Goal: Check status: Check status

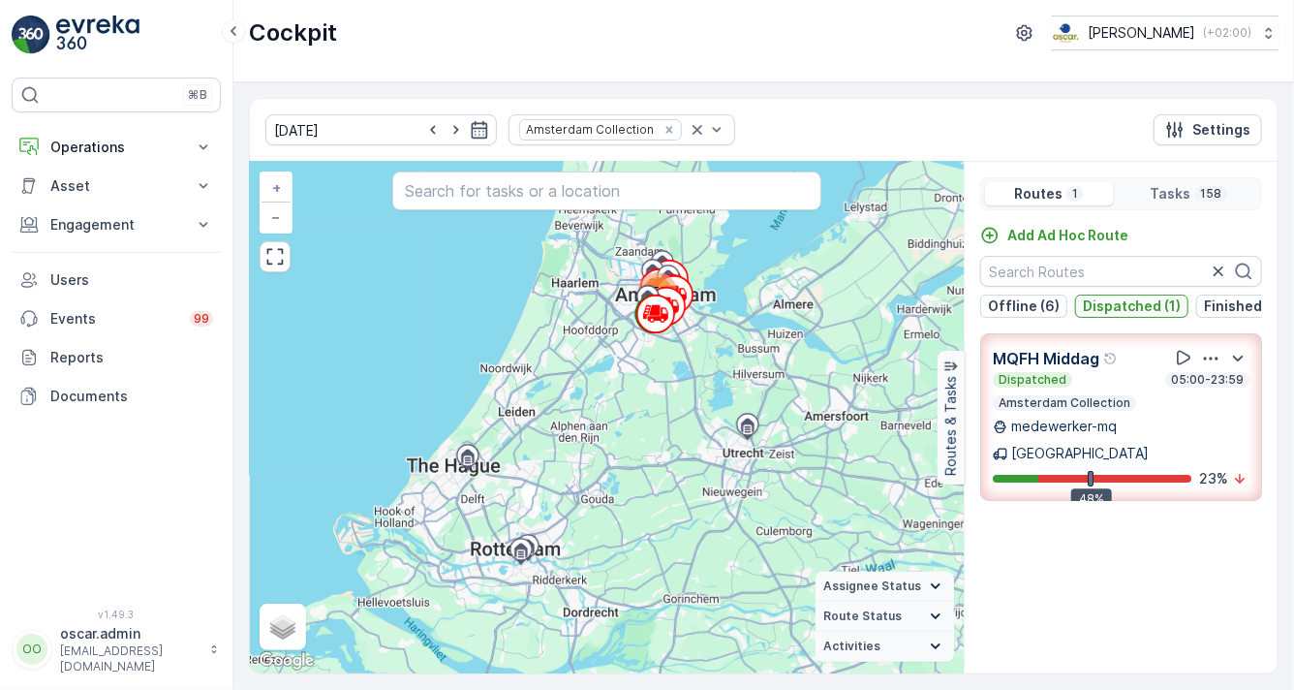
click at [1123, 310] on p "Dispatched (1)" at bounding box center [1132, 305] width 98 height 19
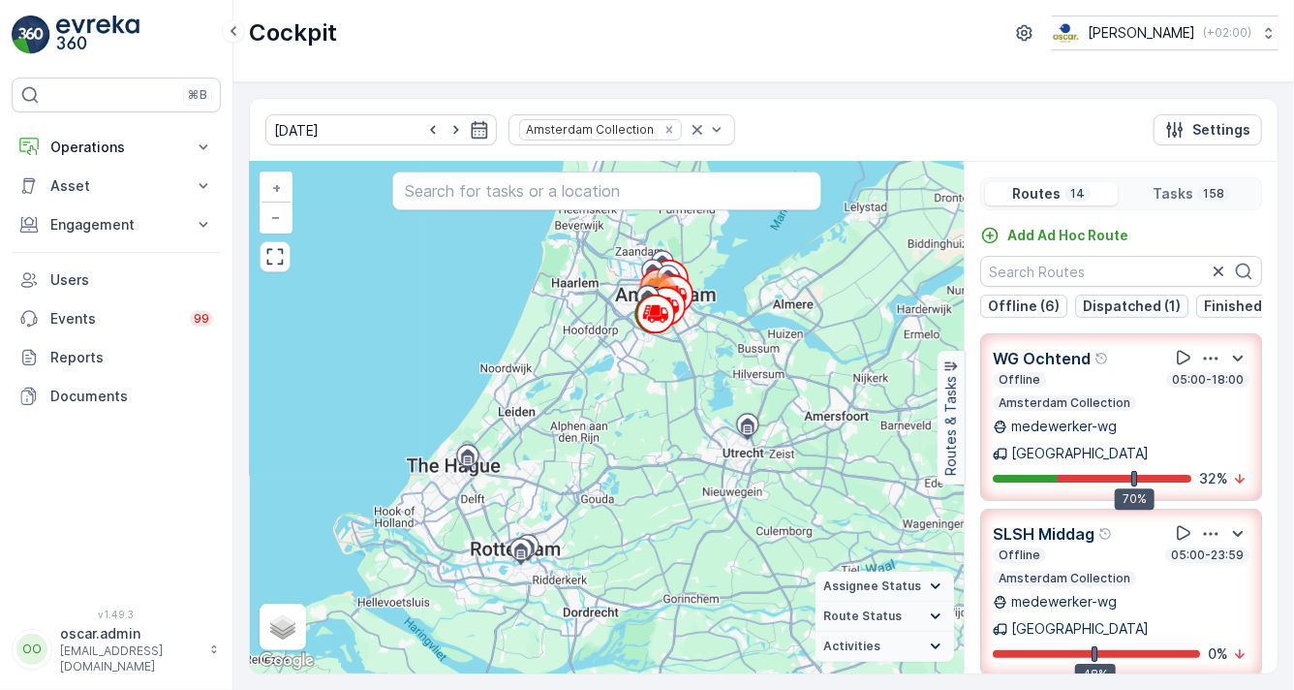
click at [1103, 305] on p "Dispatched (1)" at bounding box center [1132, 305] width 98 height 19
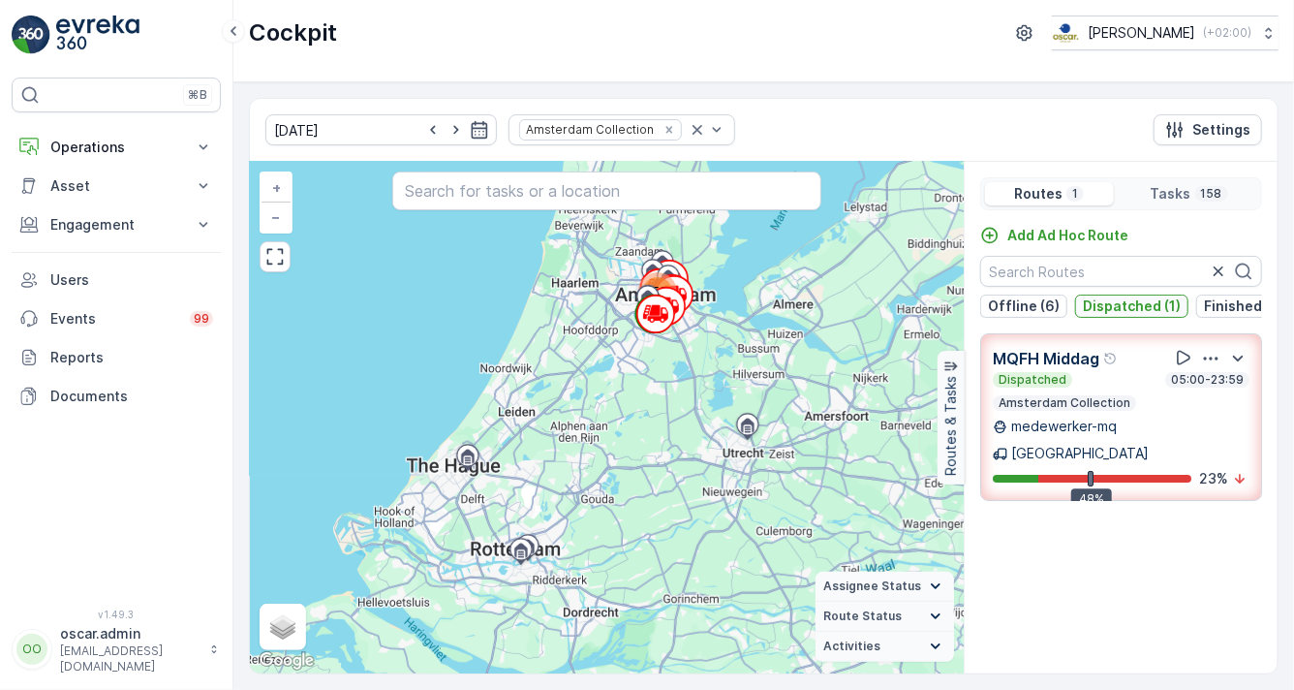
click at [1103, 305] on p "Dispatched (1)" at bounding box center [1132, 305] width 98 height 19
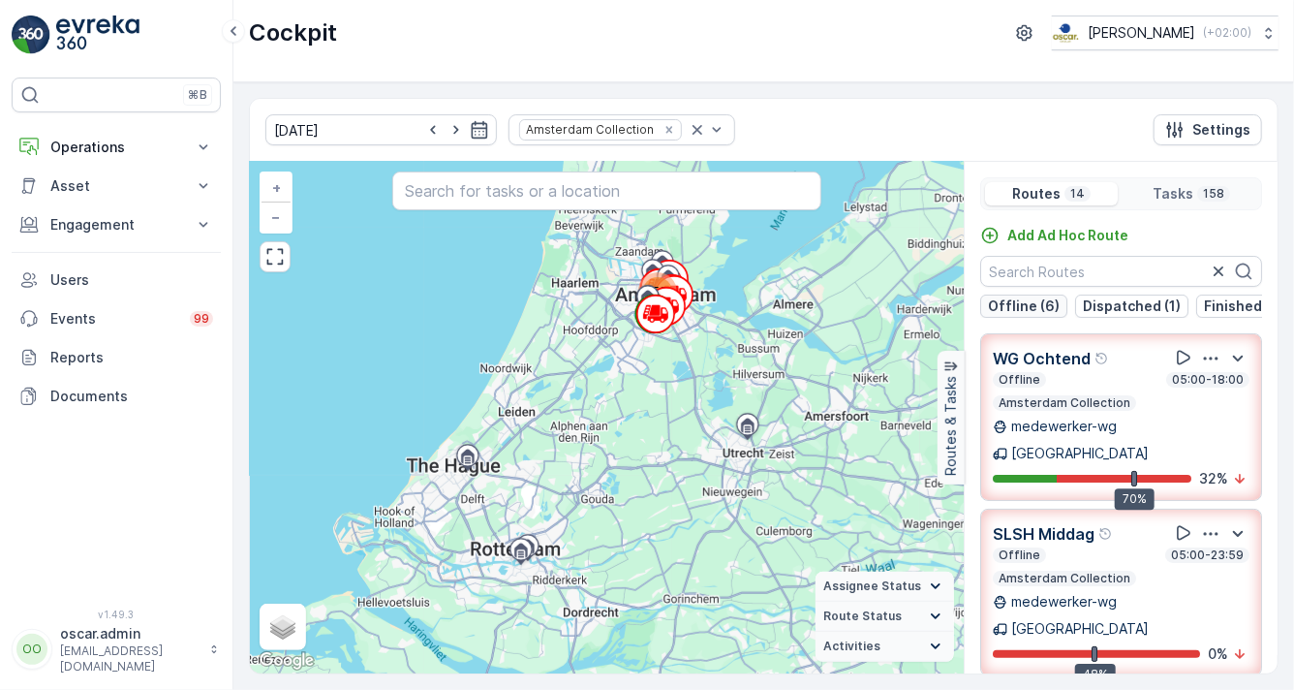
click at [1054, 305] on p "Offline (6)" at bounding box center [1024, 305] width 72 height 19
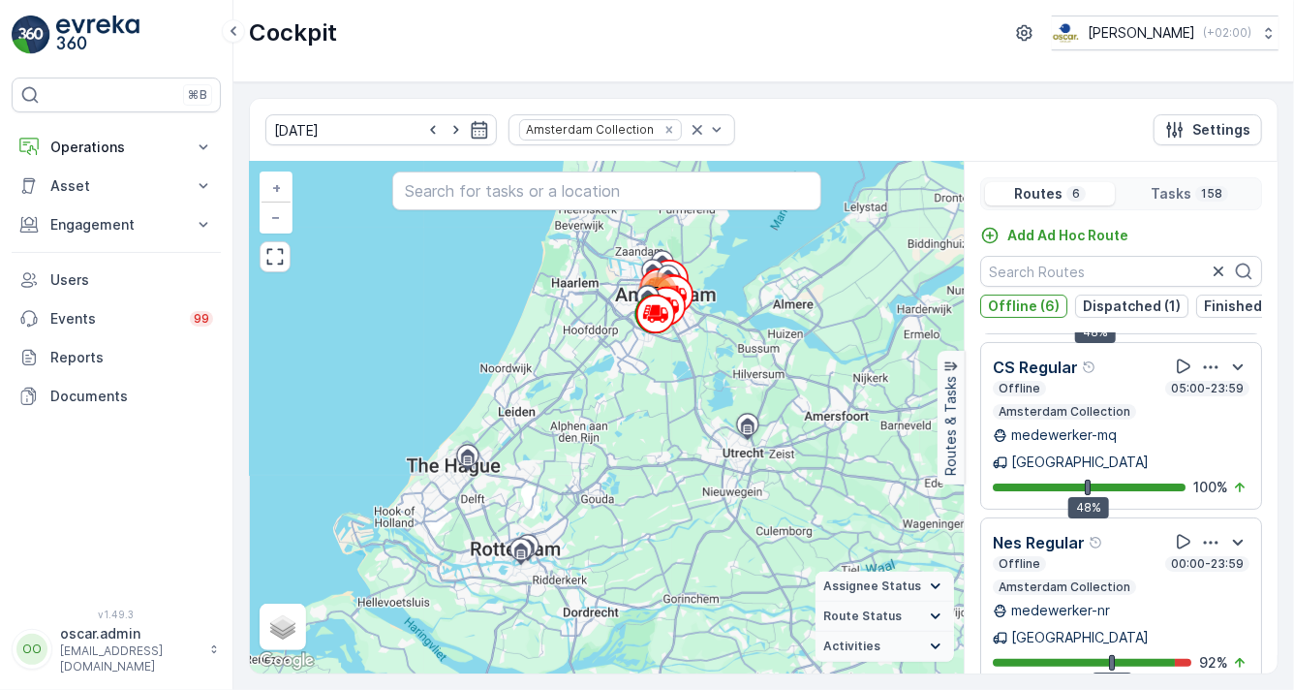
scroll to position [48, 0]
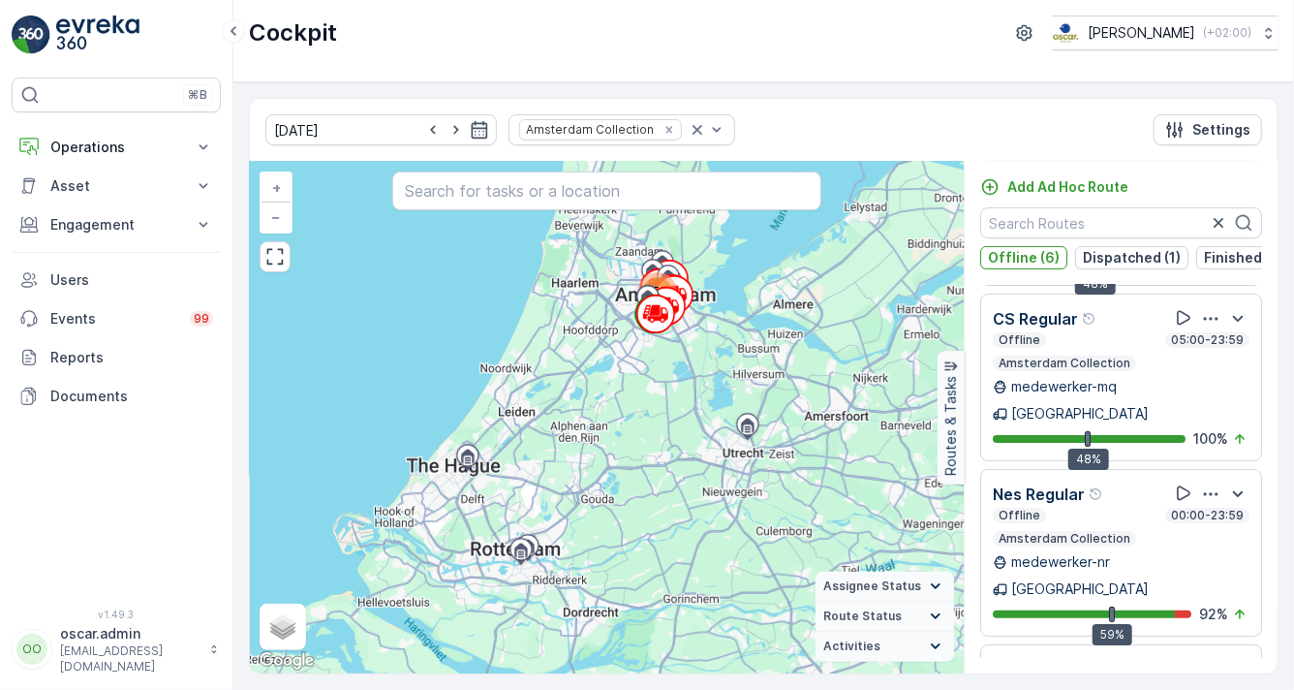
click at [1204, 660] on icon "button" at bounding box center [1210, 669] width 19 height 19
click at [1201, 484] on icon "button" at bounding box center [1210, 493] width 19 height 19
click at [1195, 538] on span "See More Details" at bounding box center [1209, 547] width 112 height 19
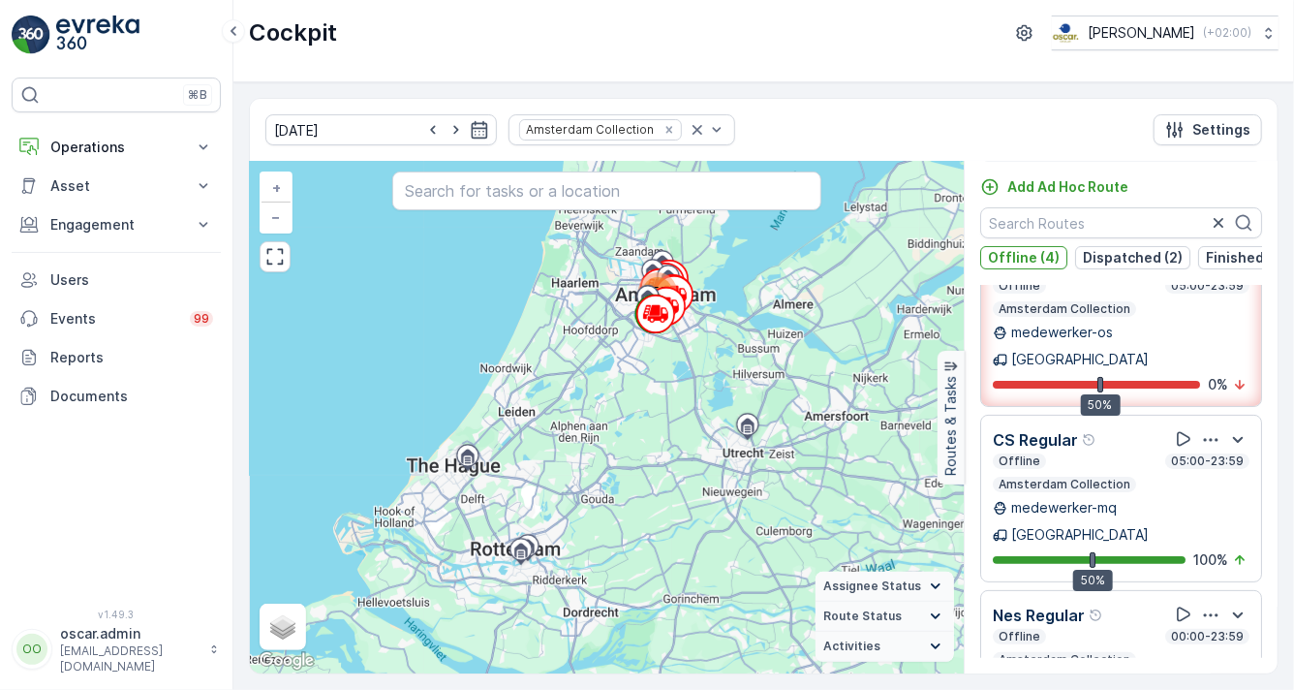
scroll to position [0, 0]
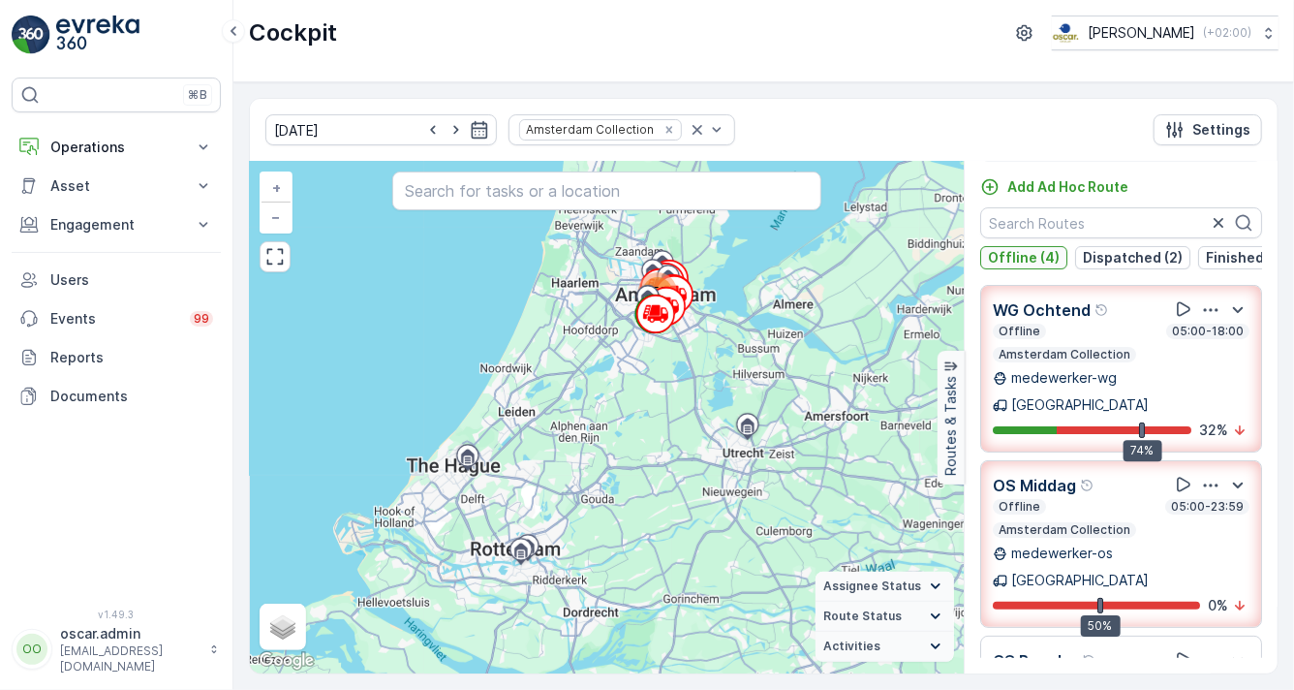
click at [1058, 254] on button "Offline (4)" at bounding box center [1023, 257] width 87 height 23
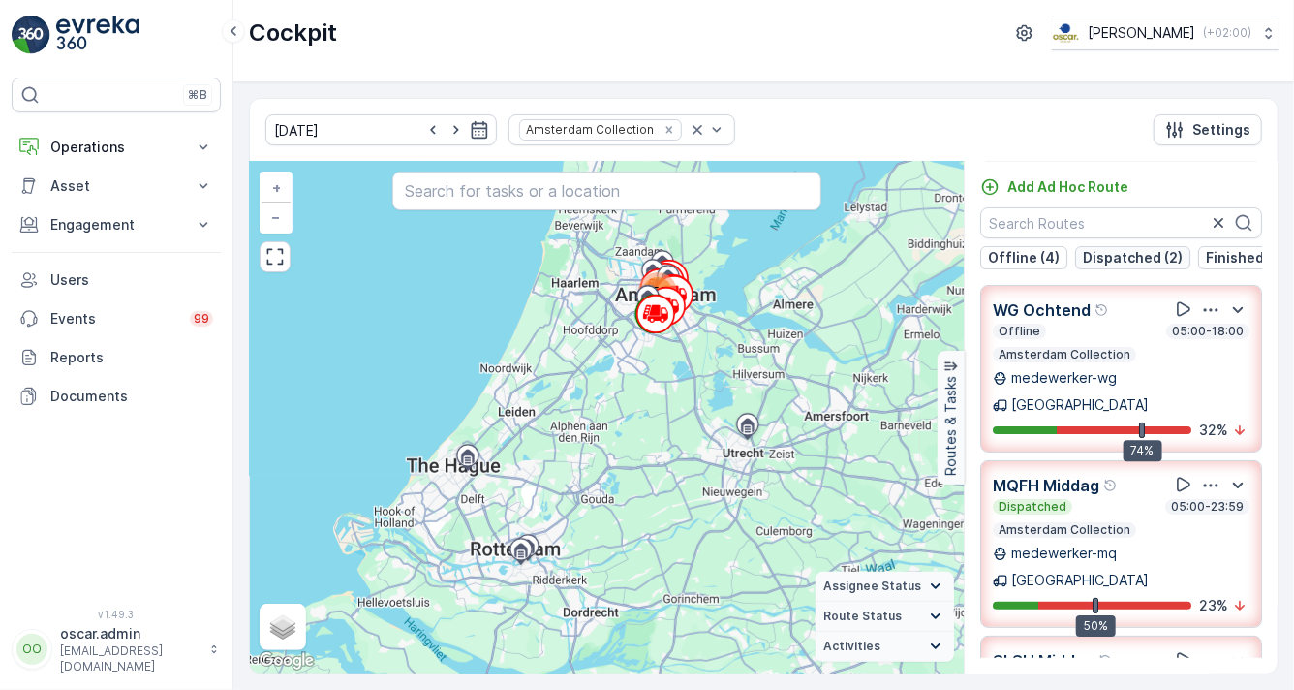
click at [1105, 253] on p "Dispatched (2)" at bounding box center [1133, 257] width 100 height 19
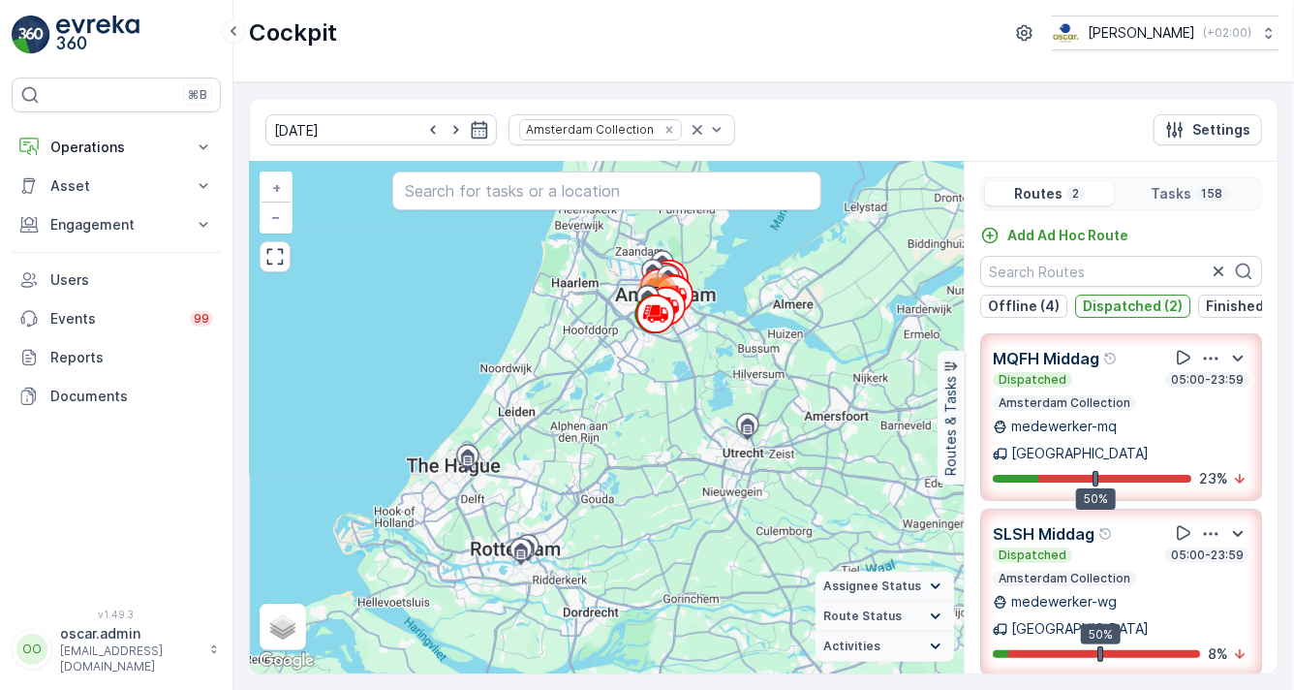
click at [1099, 298] on p "Dispatched (2)" at bounding box center [1133, 305] width 100 height 19
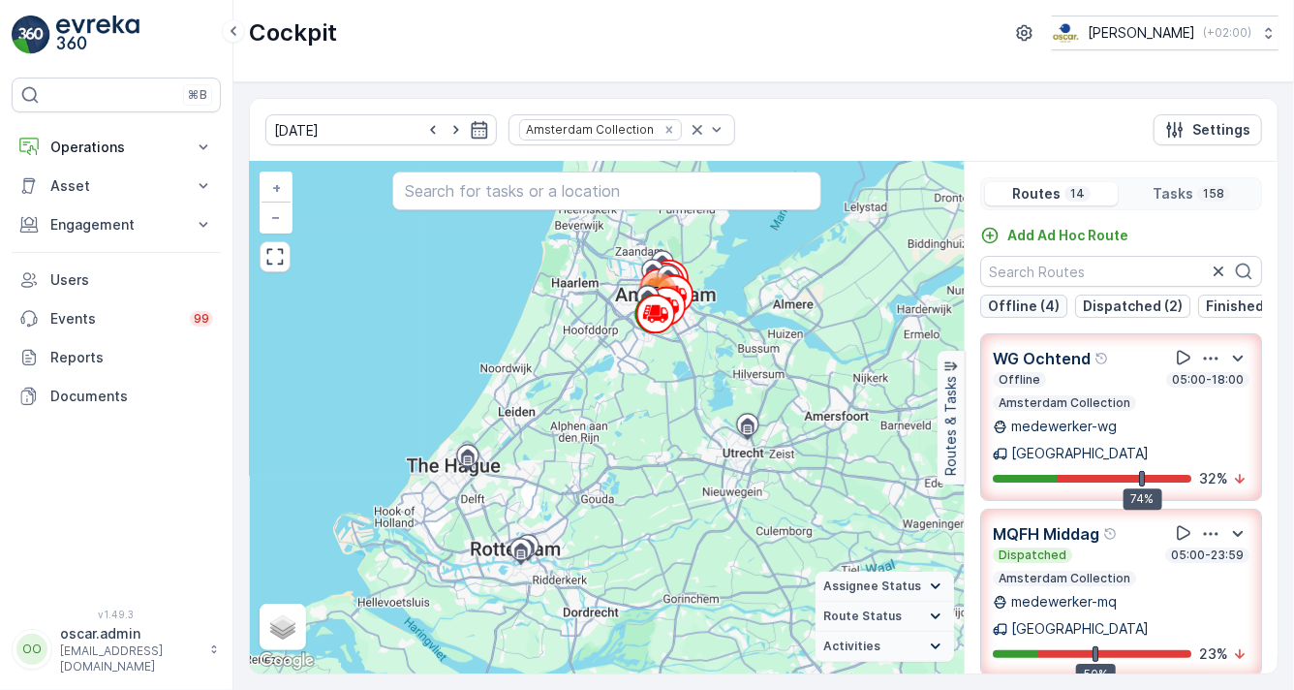
click at [1056, 298] on button "Offline (4)" at bounding box center [1023, 305] width 87 height 23
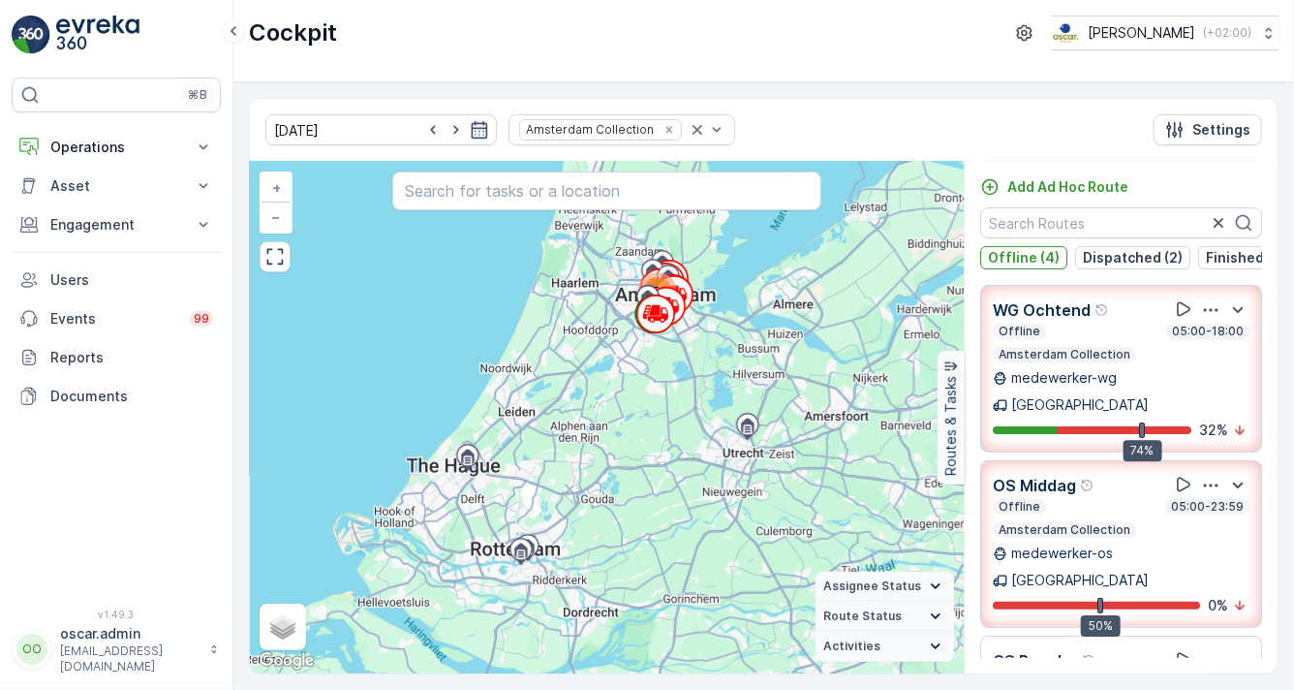
scroll to position [221, 0]
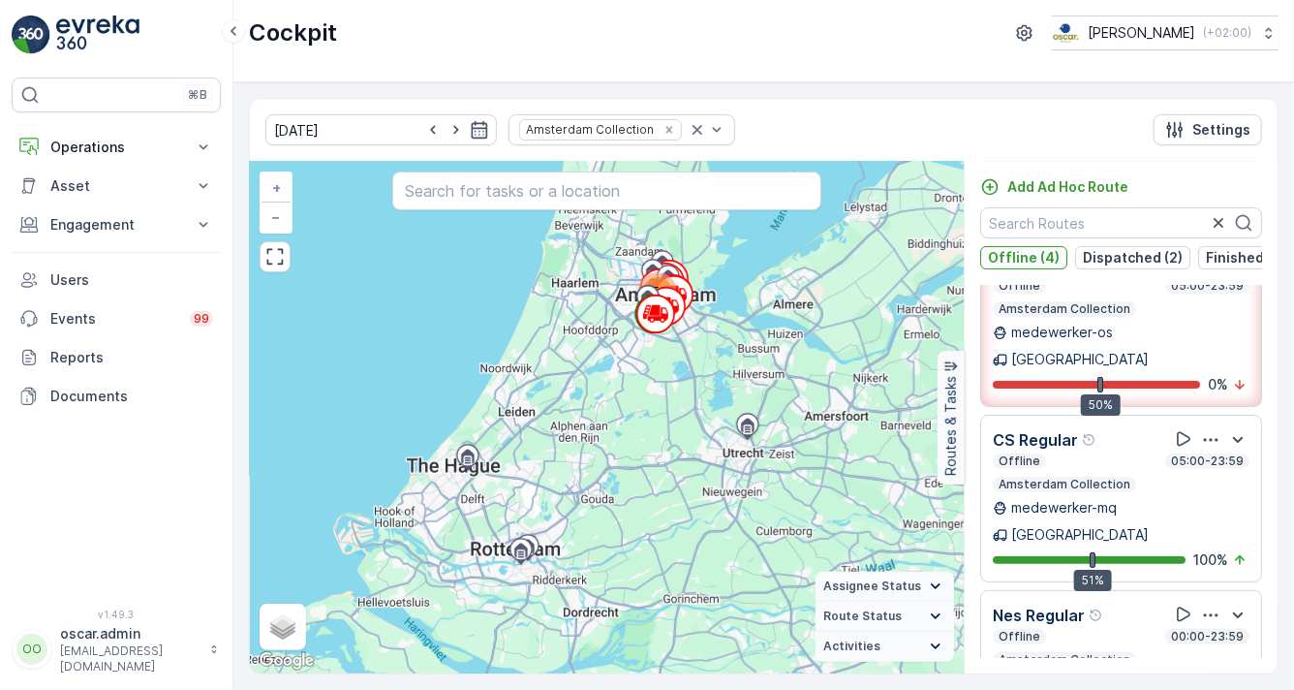
click at [1008, 257] on p "Offline (4)" at bounding box center [1024, 257] width 72 height 19
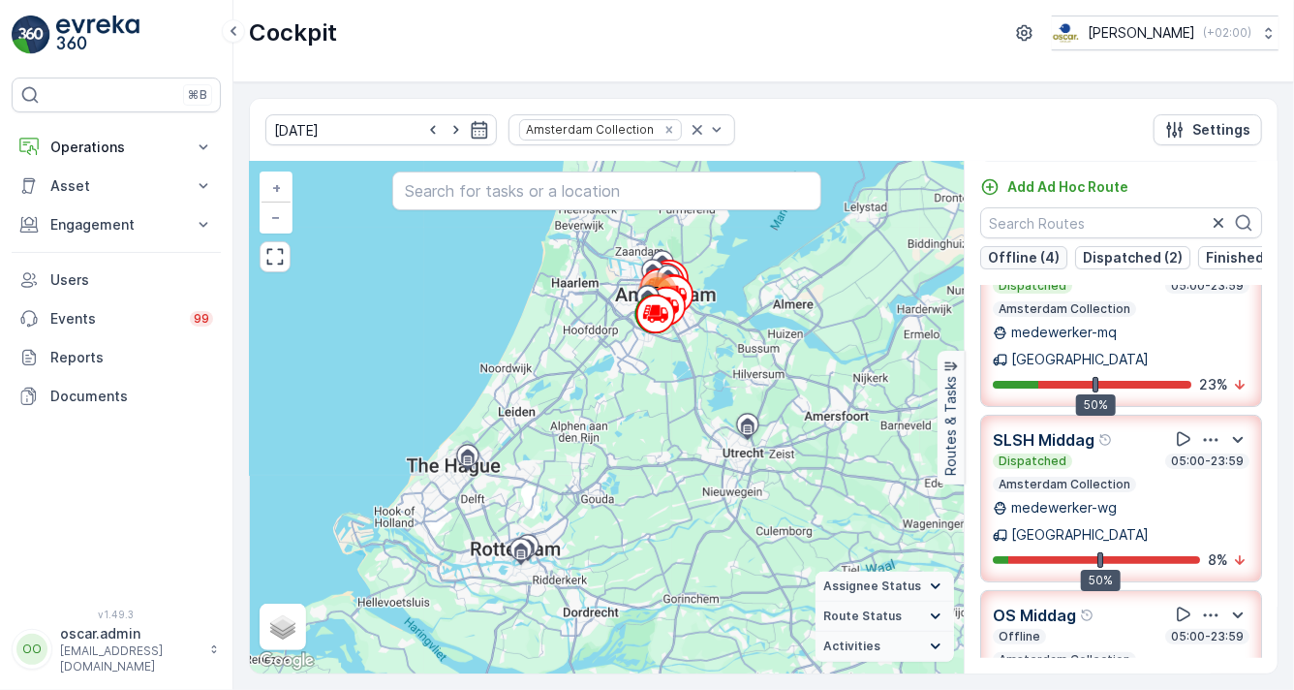
scroll to position [517, 0]
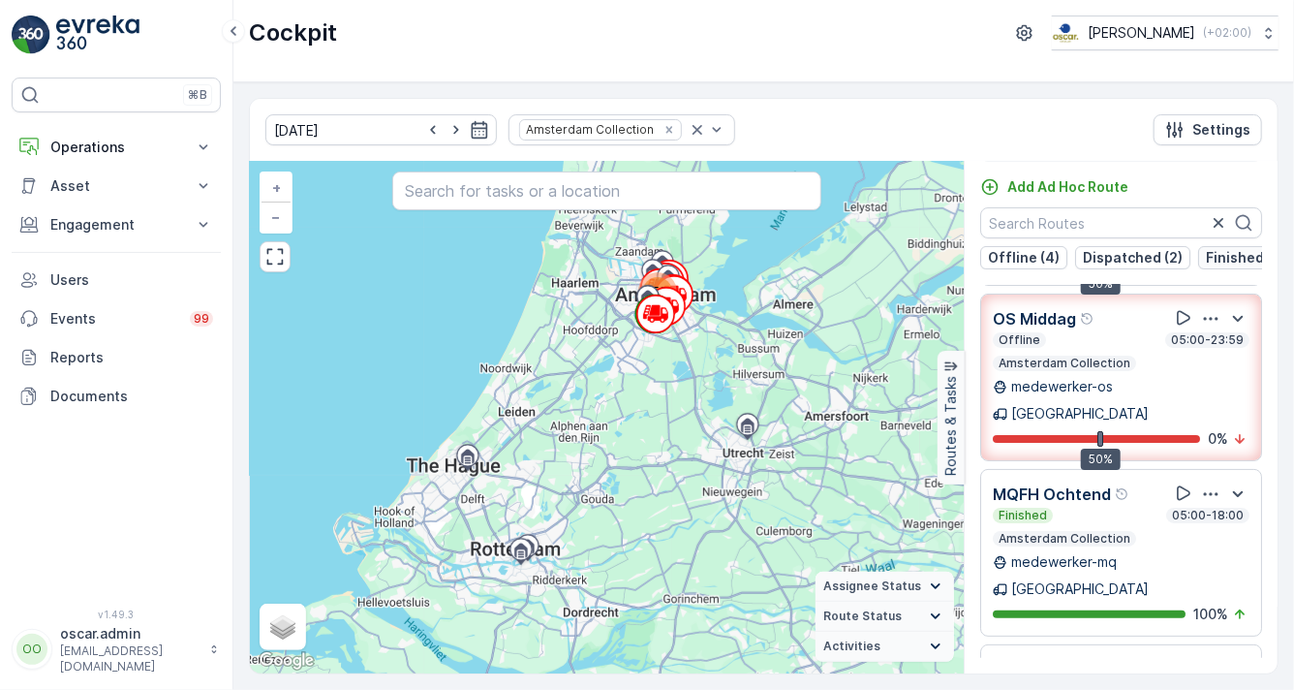
click at [1212, 255] on p "Finished (5)" at bounding box center [1245, 257] width 79 height 19
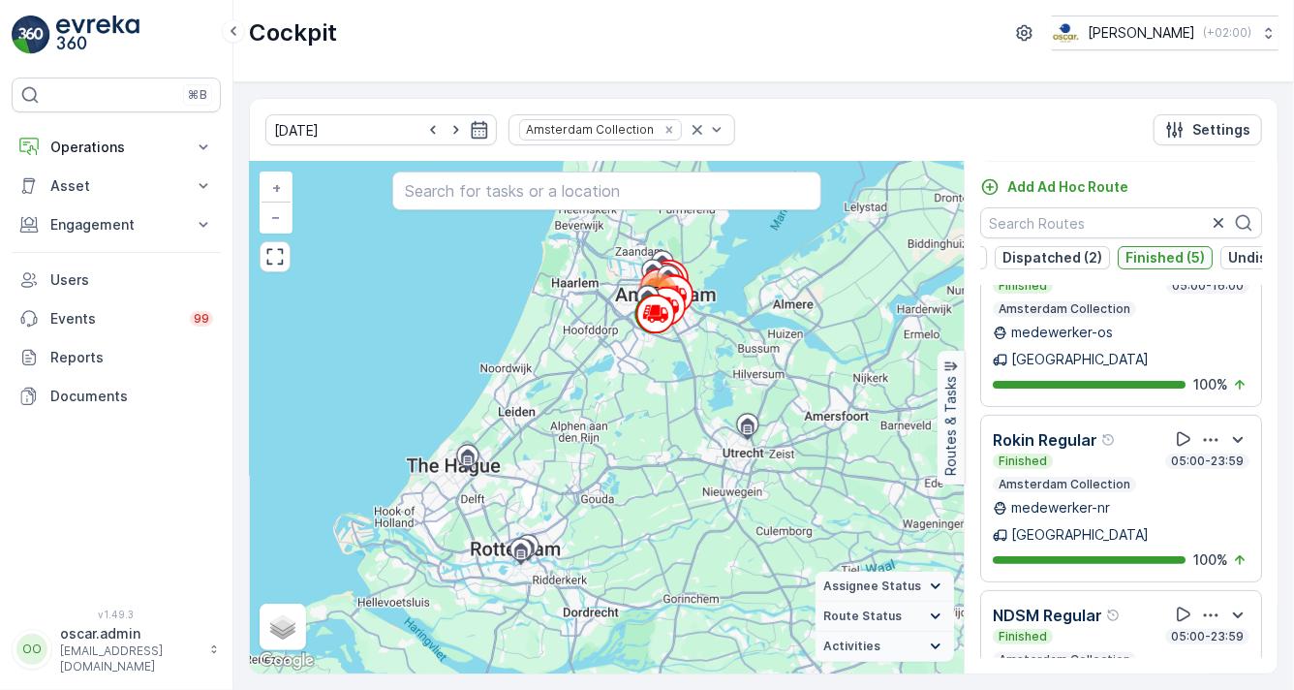
scroll to position [0, 164]
click at [1206, 255] on p "Undispatched (3)" at bounding box center [1204, 257] width 118 height 19
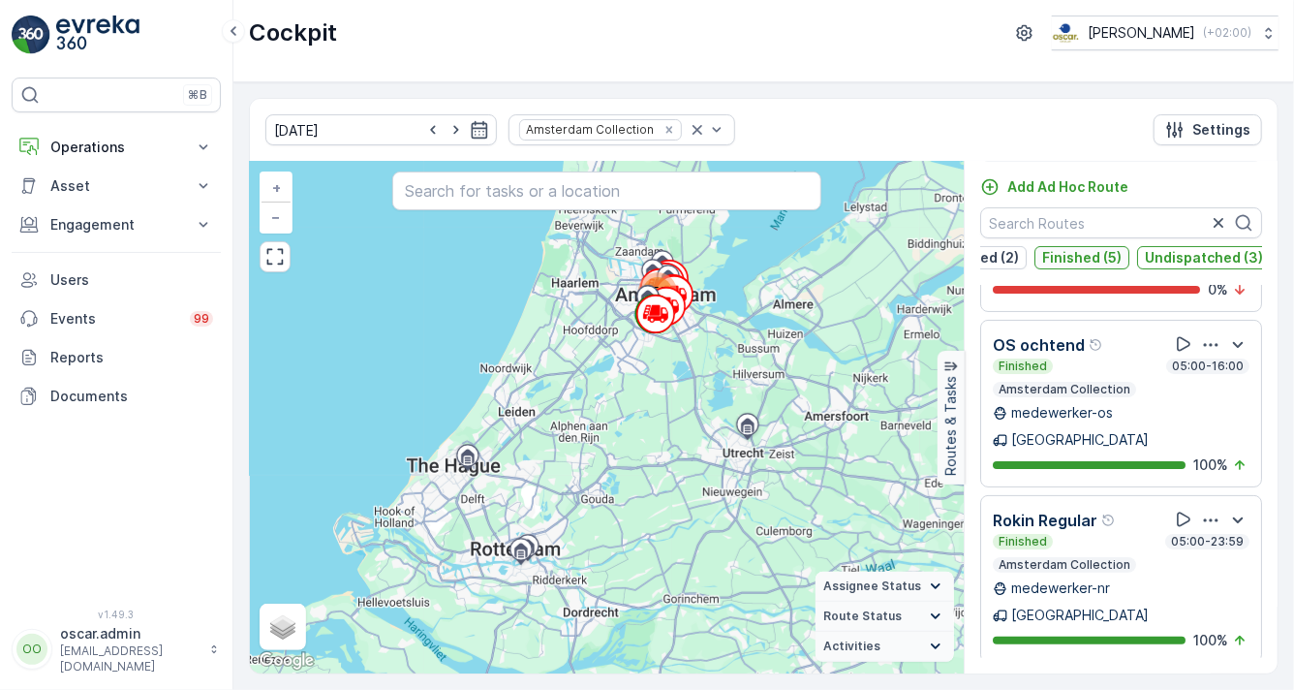
click at [1103, 254] on p "Finished (5)" at bounding box center [1081, 257] width 79 height 19
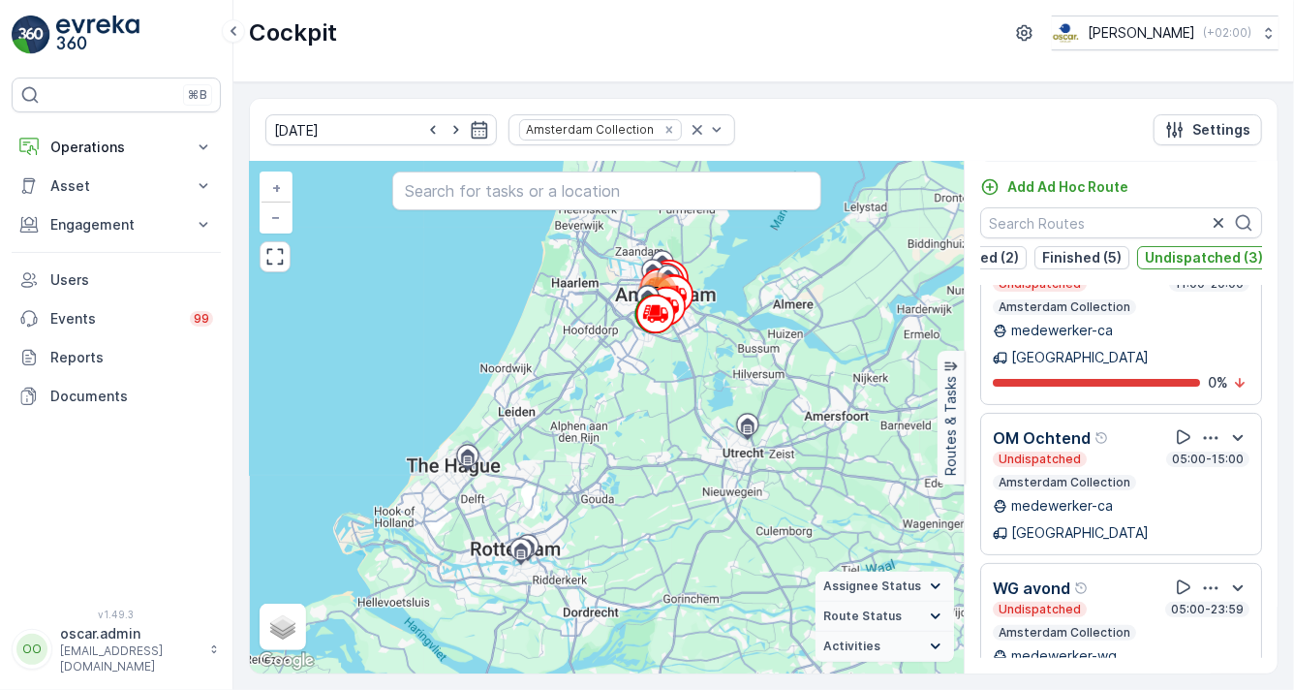
scroll to position [0, 0]
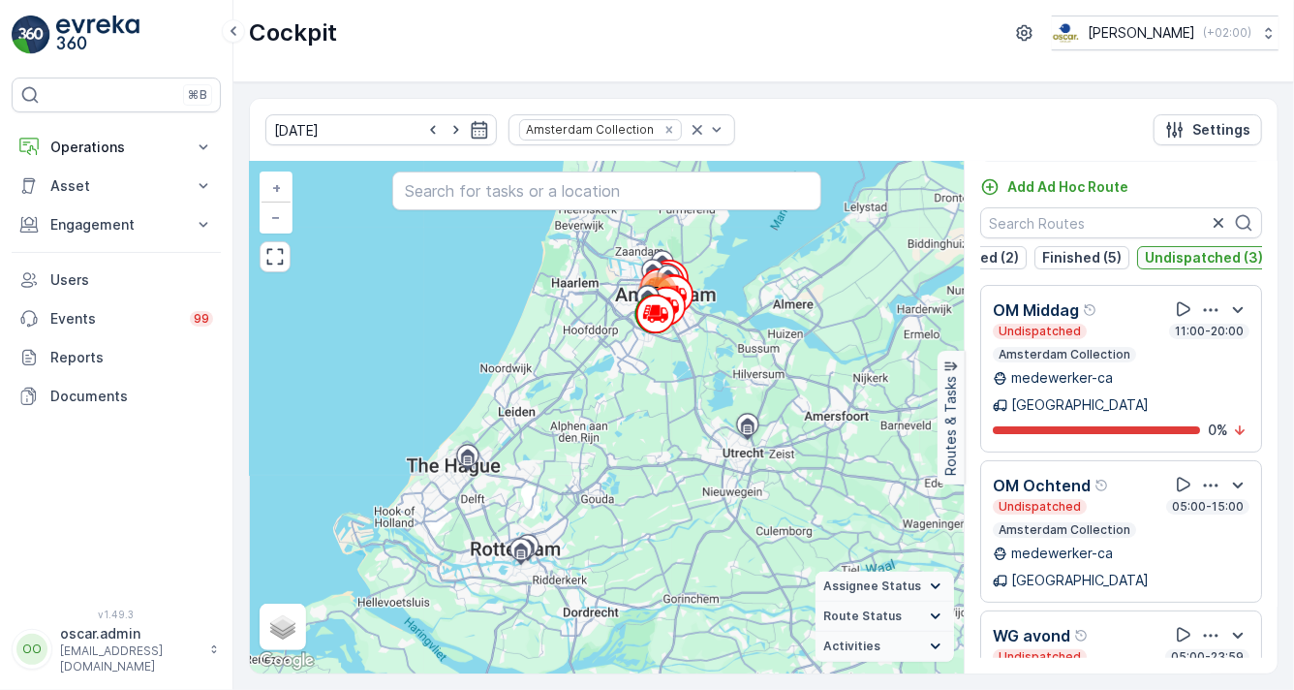
click at [1172, 262] on p "Undispatched (3)" at bounding box center [1204, 257] width 118 height 19
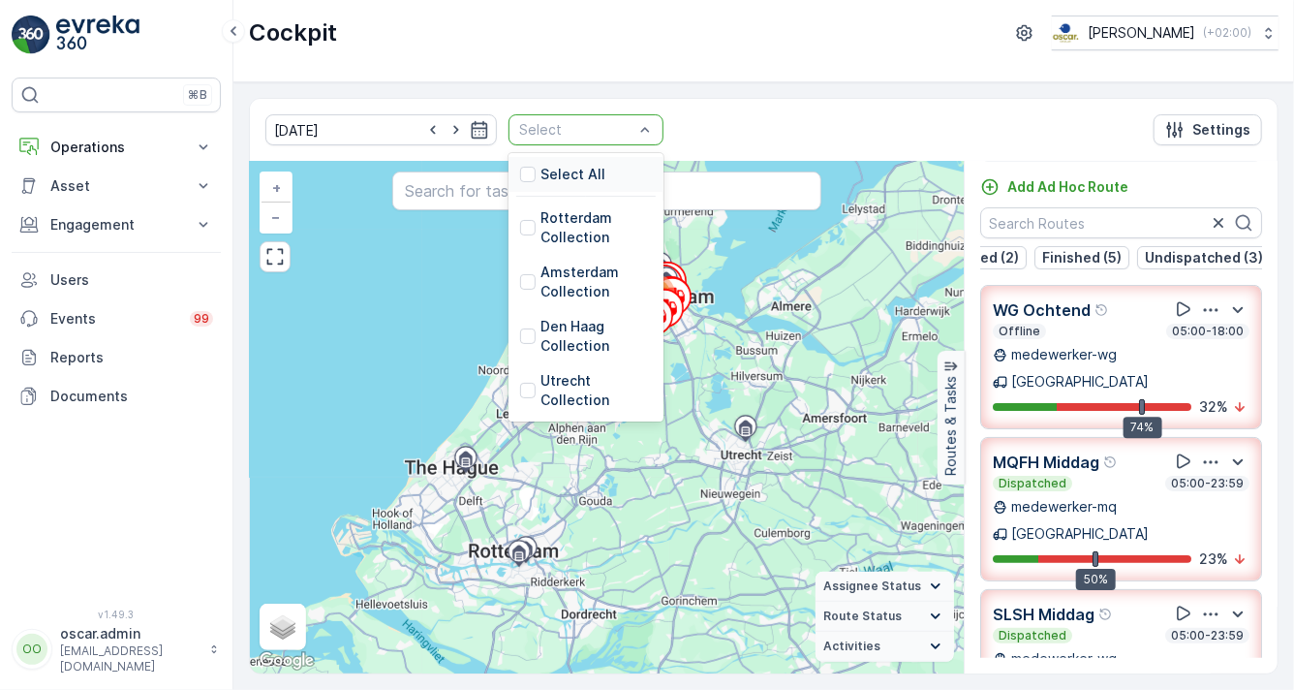
click at [626, 129] on div "Select" at bounding box center [585, 129] width 155 height 31
click at [520, 178] on div "Select All" at bounding box center [562, 174] width 85 height 19
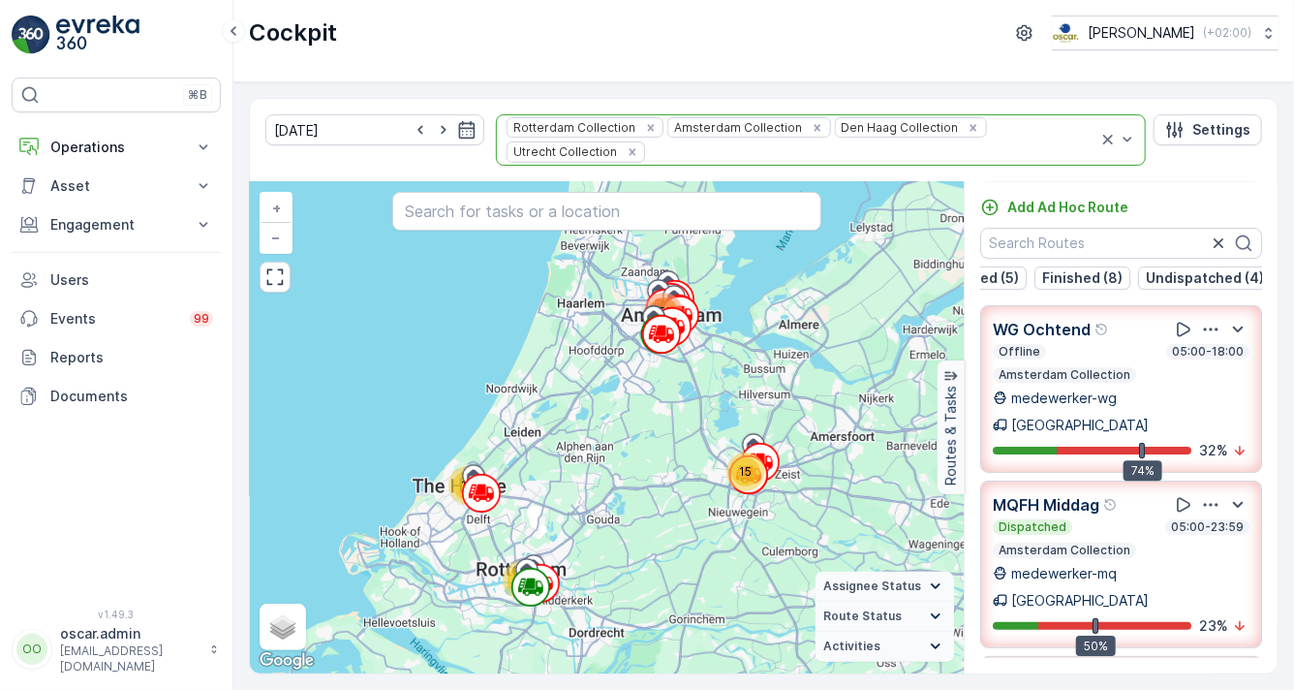
click at [811, 130] on icon "Remove Amsterdam Collection" at bounding box center [818, 128] width 14 height 14
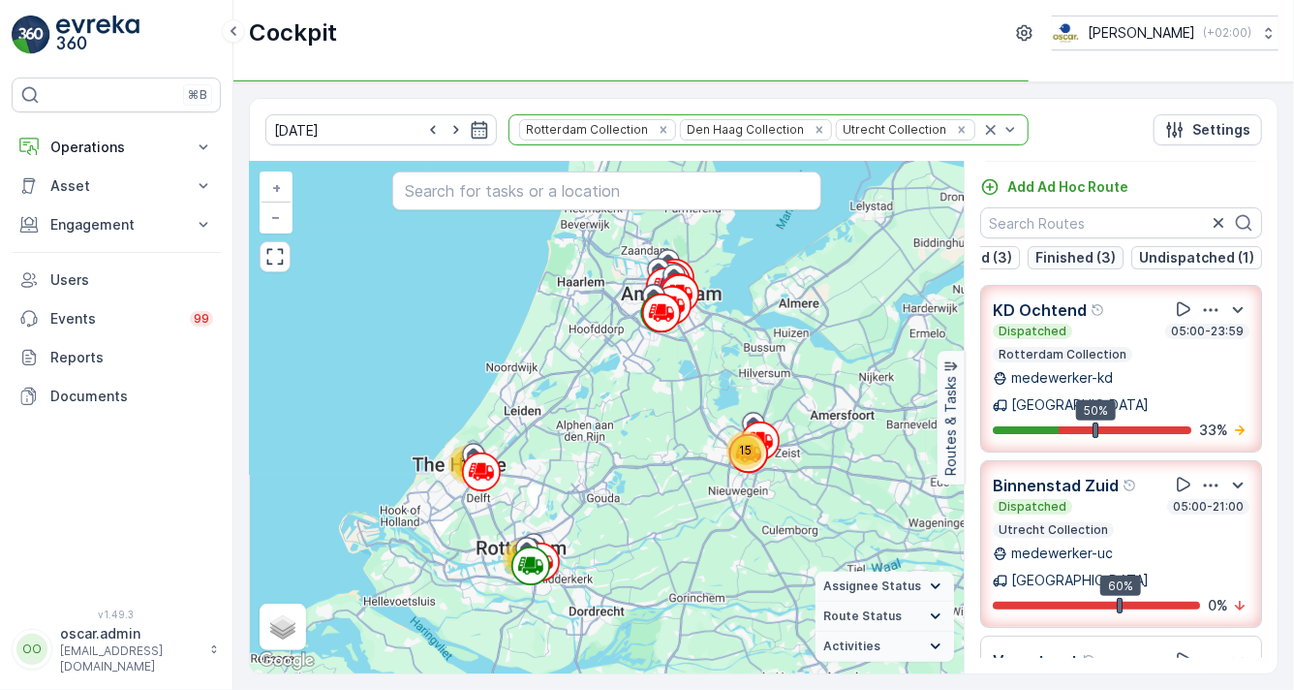
scroll to position [0, 73]
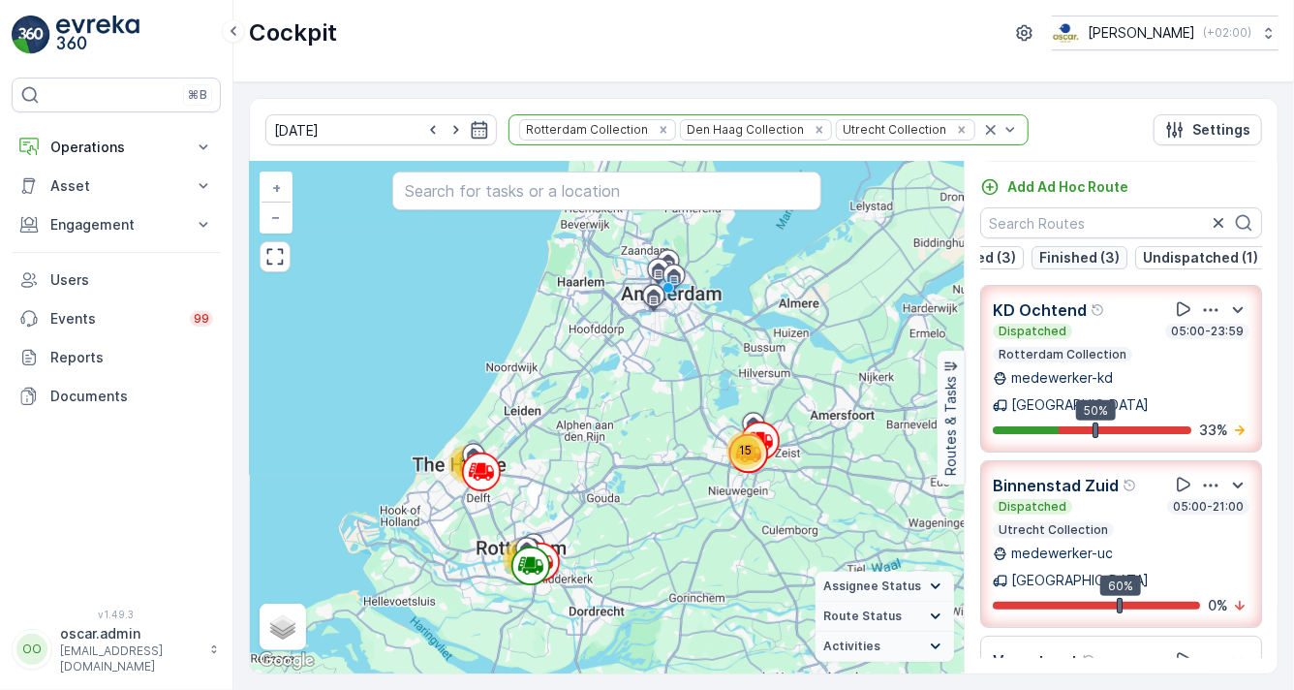
click at [1061, 261] on p "Finished (3)" at bounding box center [1079, 257] width 80 height 19
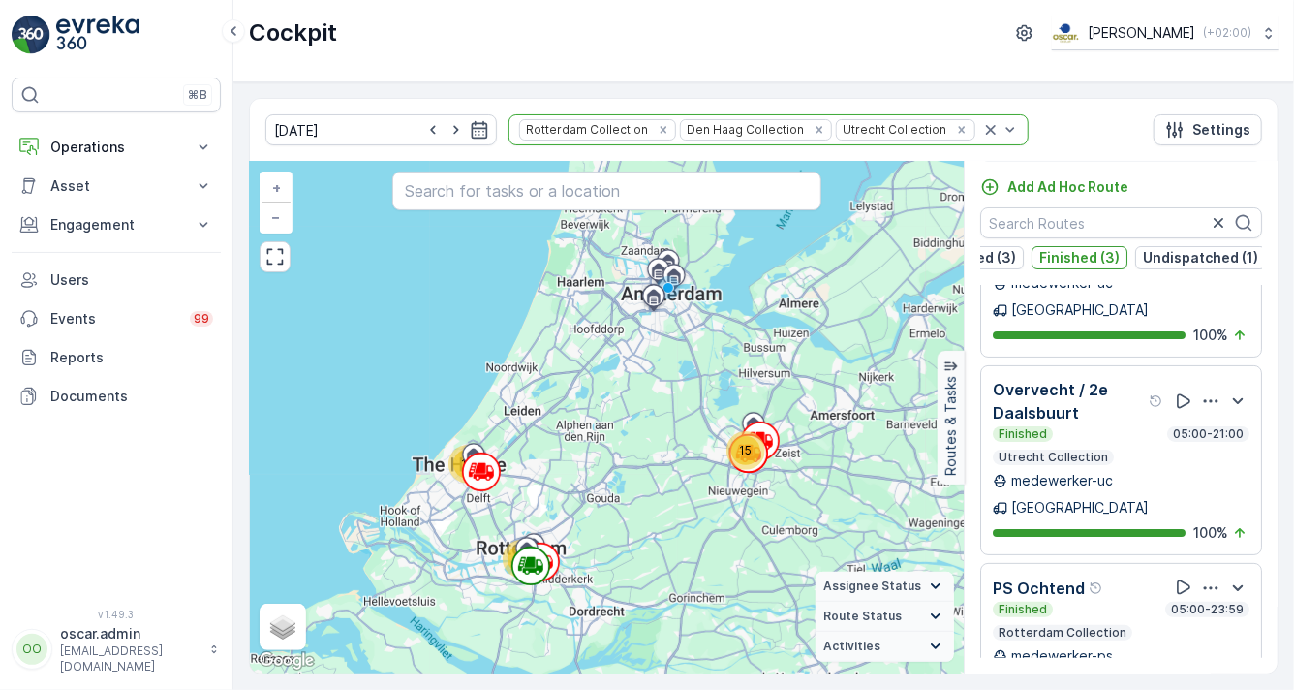
scroll to position [0, 0]
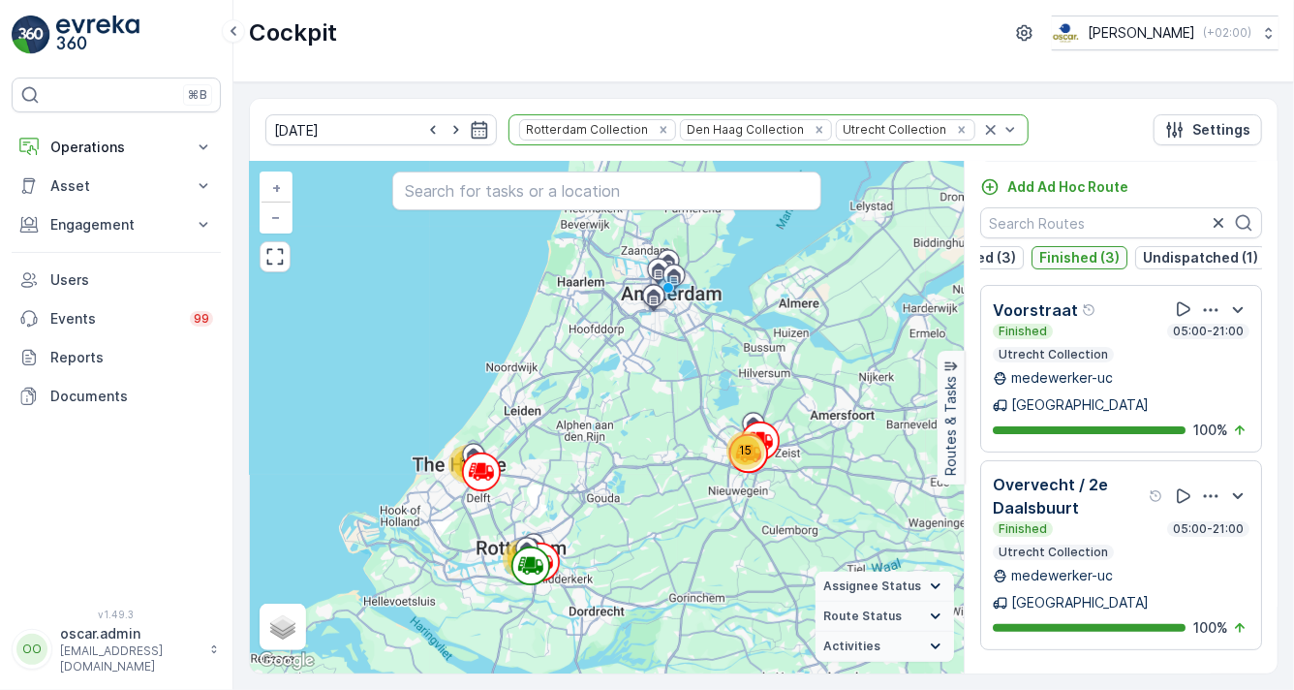
click at [1091, 259] on p "Finished (3)" at bounding box center [1079, 257] width 80 height 19
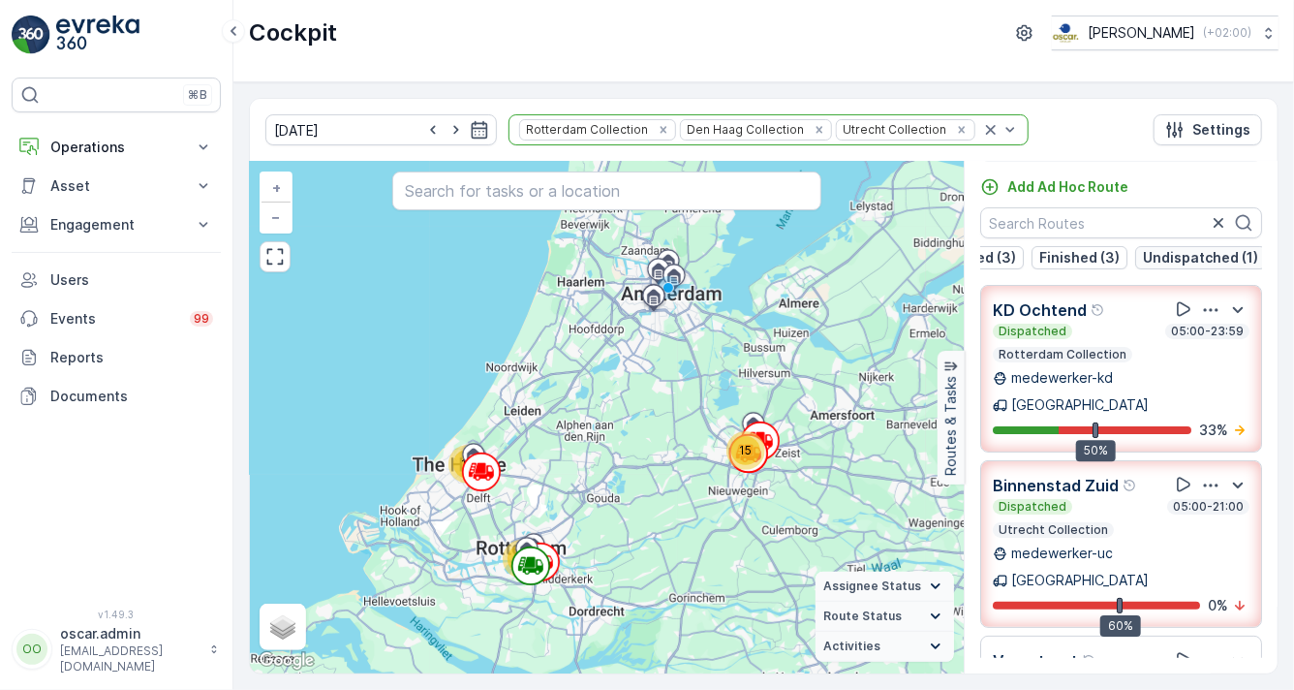
click at [1170, 254] on p "Undispatched (1)" at bounding box center [1200, 257] width 115 height 19
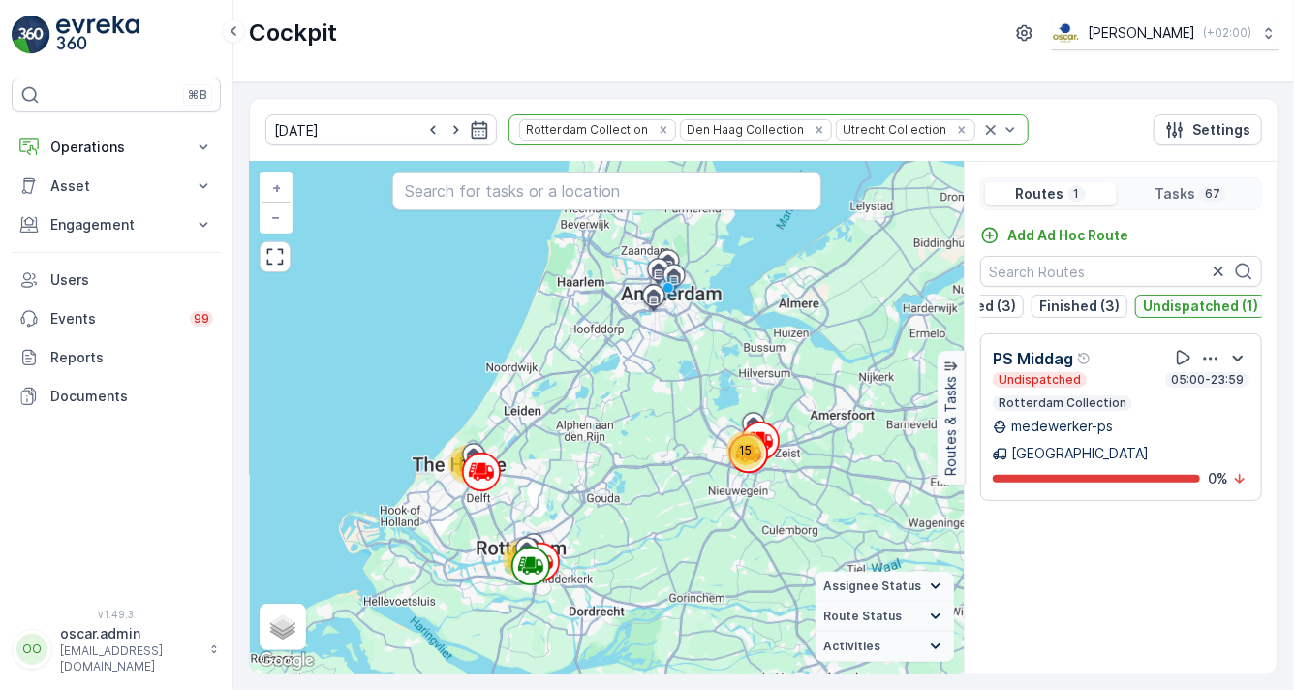
scroll to position [0, 68]
click at [1171, 301] on p "Undispatched (1)" at bounding box center [1205, 305] width 115 height 19
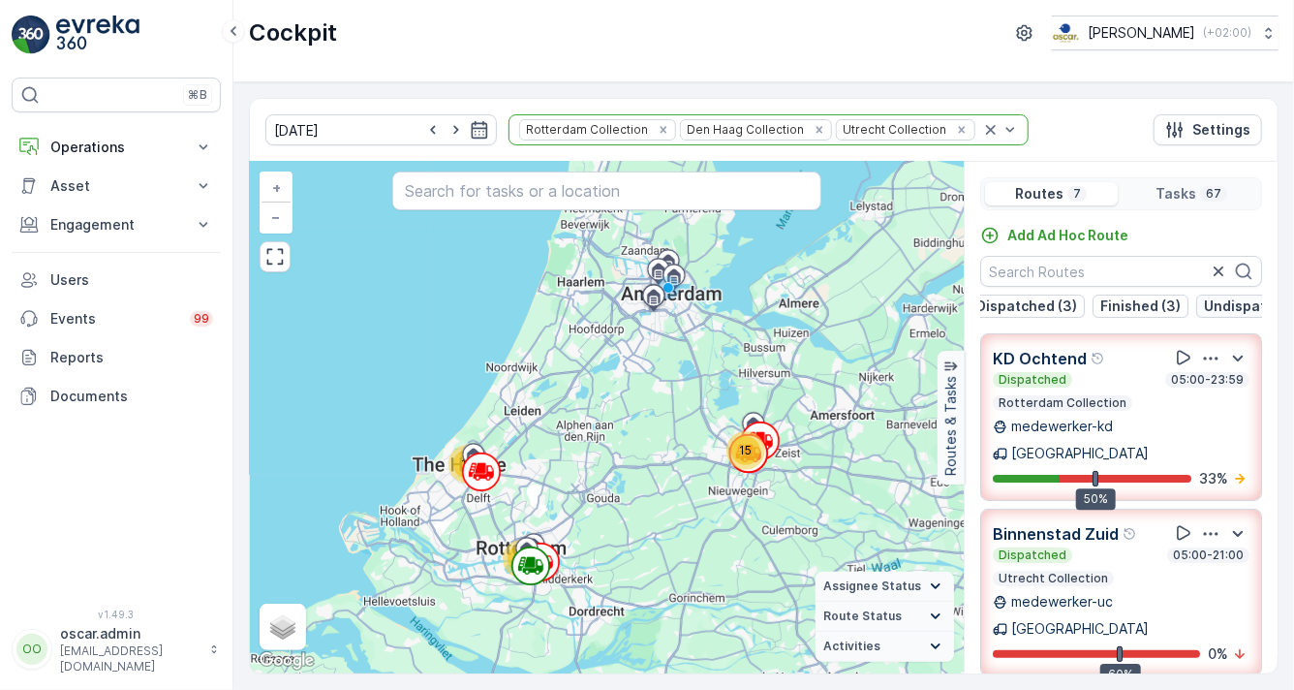
scroll to position [0, 0]
click at [1052, 306] on p "Dispatched (3)" at bounding box center [1038, 305] width 101 height 19
click at [1076, 301] on p "Dispatched (3)" at bounding box center [1038, 305] width 101 height 19
click at [1147, 300] on p "Finished (3)" at bounding box center [1152, 305] width 80 height 19
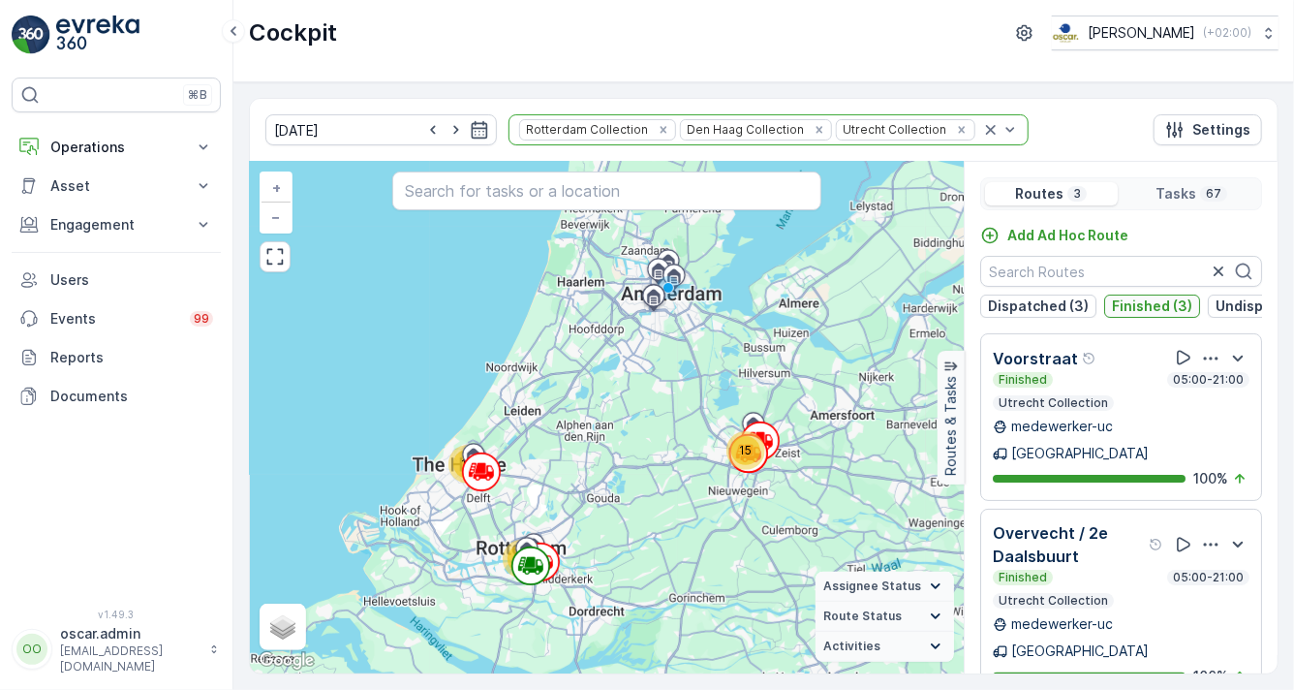
click at [1147, 299] on p "Finished (3)" at bounding box center [1152, 305] width 80 height 19
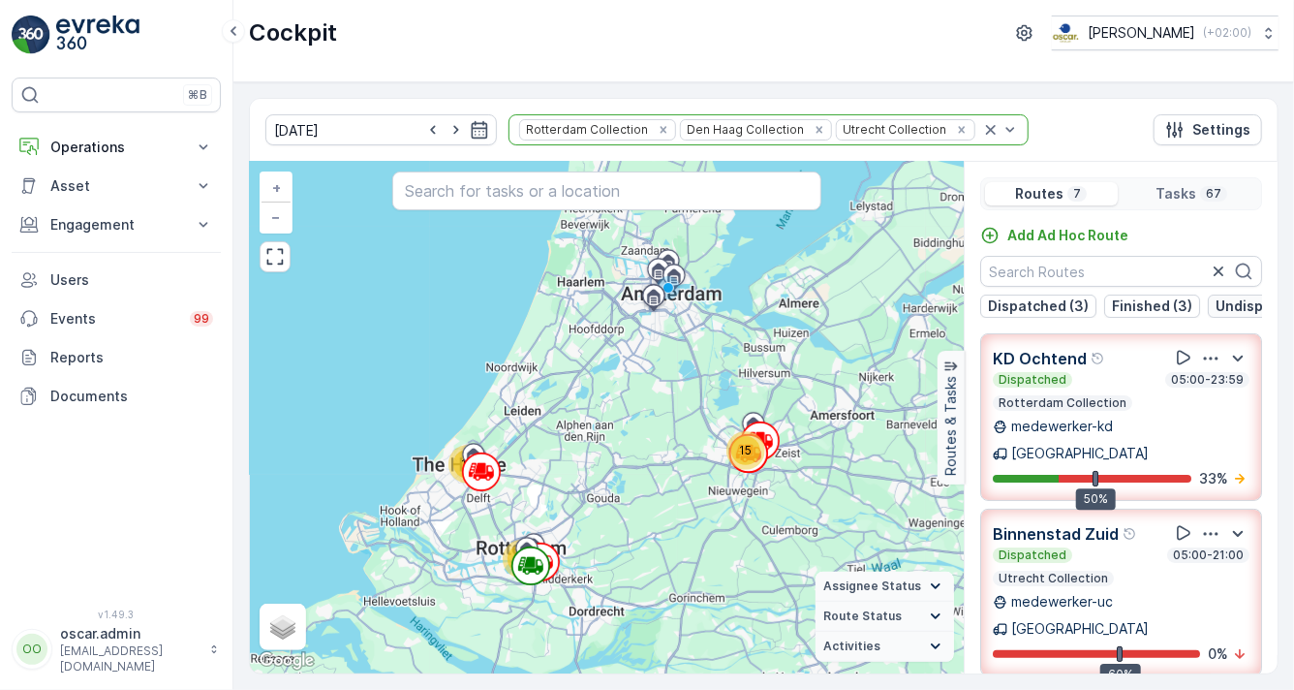
click at [1216, 310] on p "Undispatched (1)" at bounding box center [1273, 305] width 115 height 19
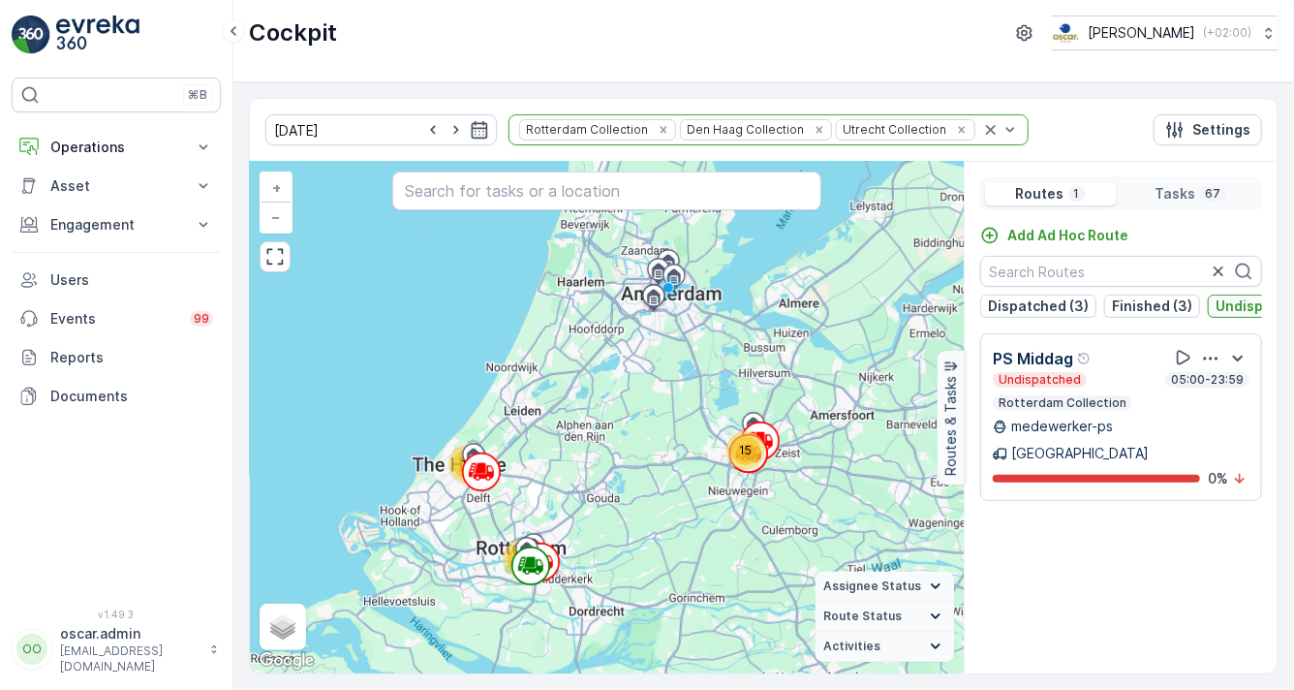
click at [1216, 310] on p "Undispatched (1)" at bounding box center [1273, 305] width 115 height 19
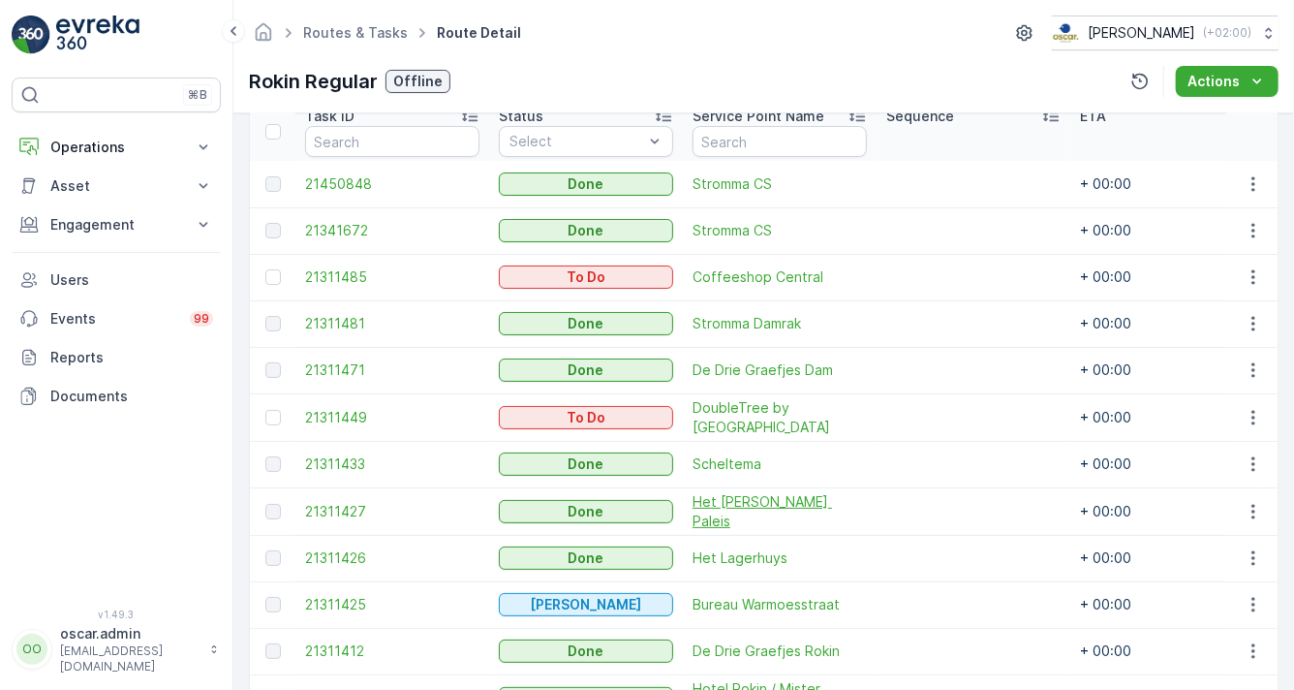
scroll to position [725, 0]
